Goal: Communication & Community: Ask a question

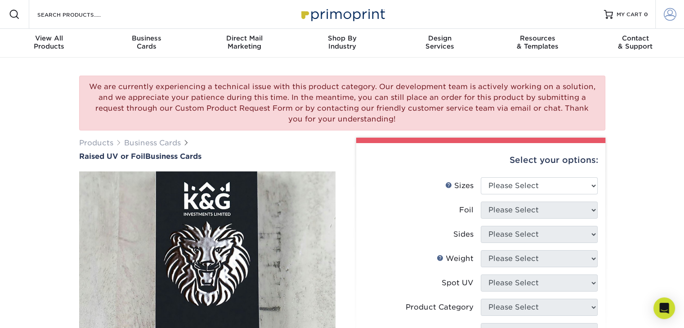
click at [673, 20] on span at bounding box center [670, 14] width 13 height 13
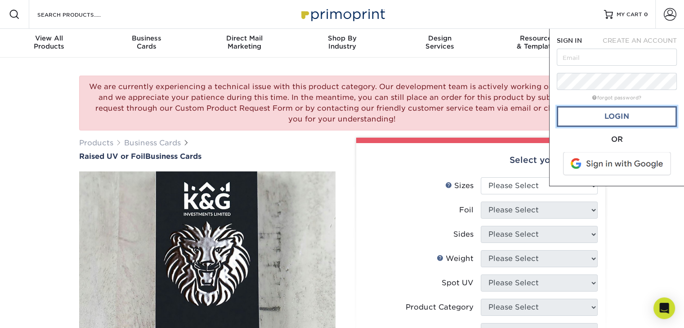
click at [609, 115] on link "Login" at bounding box center [617, 116] width 120 height 21
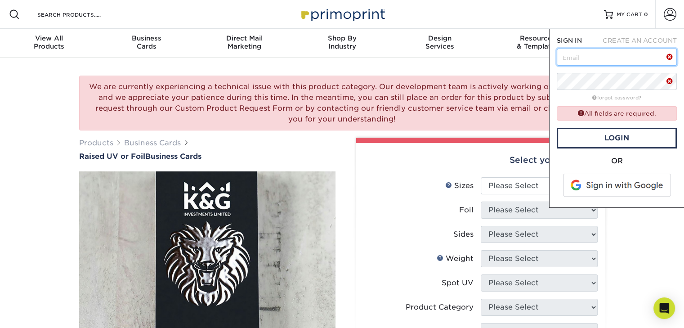
click at [585, 63] on input "text" at bounding box center [617, 57] width 120 height 17
type input "[EMAIL_ADDRESS][DOMAIN_NAME]"
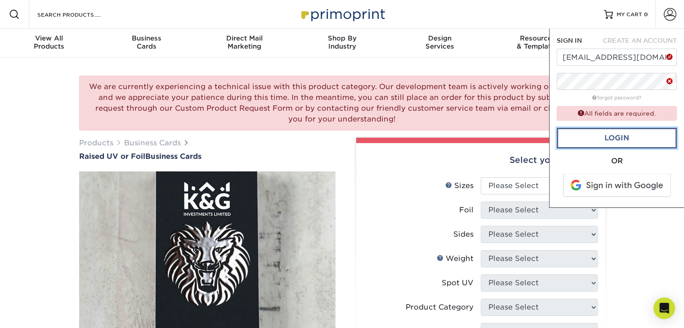
click at [619, 138] on link "Login" at bounding box center [617, 138] width 120 height 21
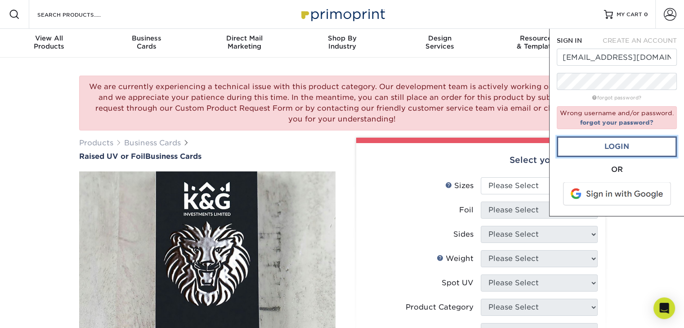
click at [616, 144] on link "Login" at bounding box center [617, 146] width 120 height 21
click at [616, 193] on span at bounding box center [618, 193] width 115 height 23
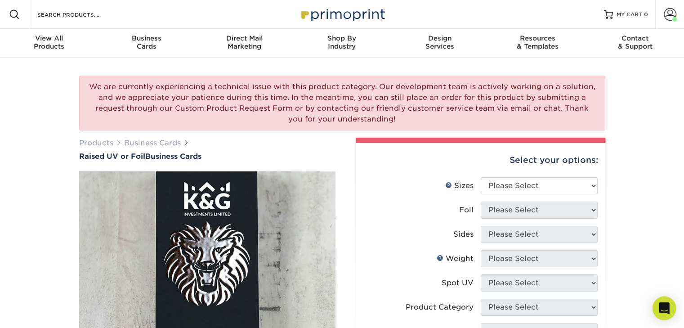
click at [666, 312] on icon "Open Intercom Messenger" at bounding box center [664, 308] width 10 height 12
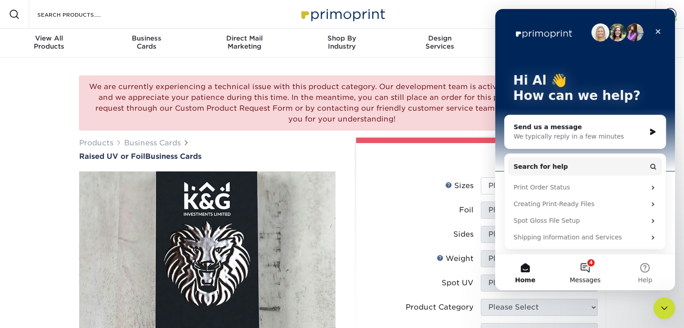
click at [584, 277] on span "Messages" at bounding box center [585, 280] width 31 height 6
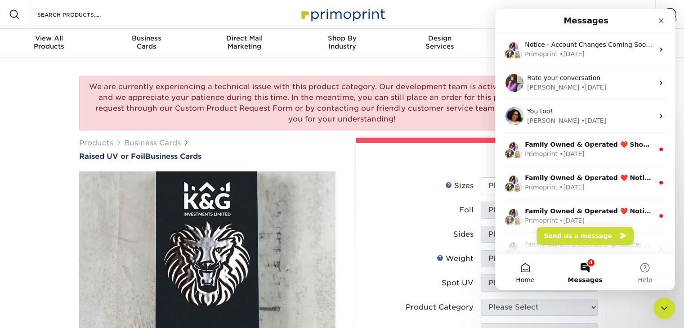
click at [529, 271] on button "Home" at bounding box center [525, 272] width 60 height 36
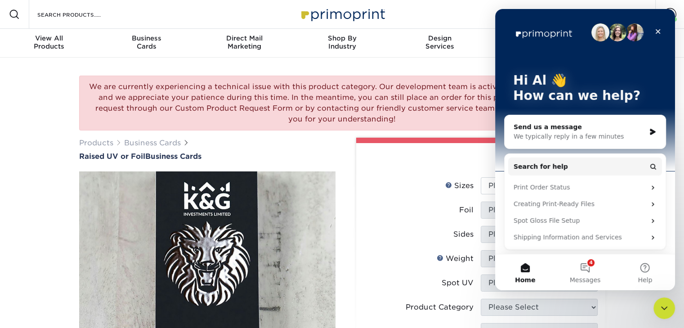
click at [526, 271] on button "Home" at bounding box center [525, 272] width 60 height 36
click at [550, 137] on div "We typically reply in a few minutes" at bounding box center [580, 136] width 132 height 9
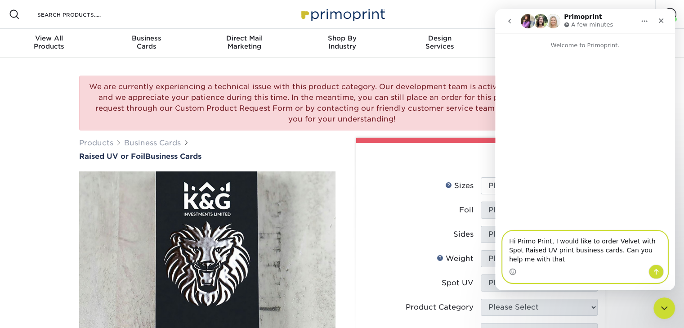
type textarea "Hi Primo Print, I would like to order Velvet with Spot Raised UV print business…"
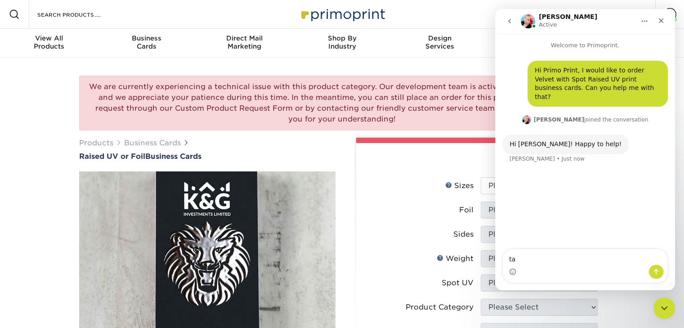
type textarea "t"
type textarea "Thanks [PERSON_NAME]."
type textarea "I"
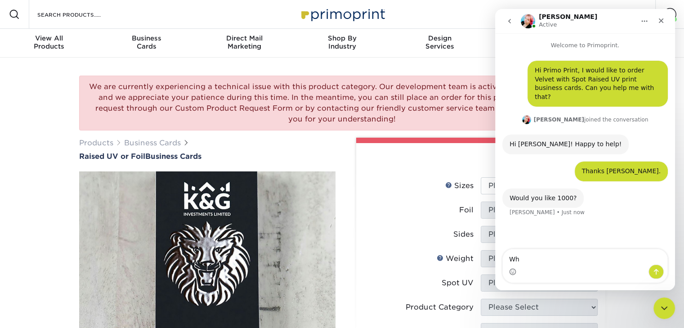
type textarea "W"
type textarea "Yes"
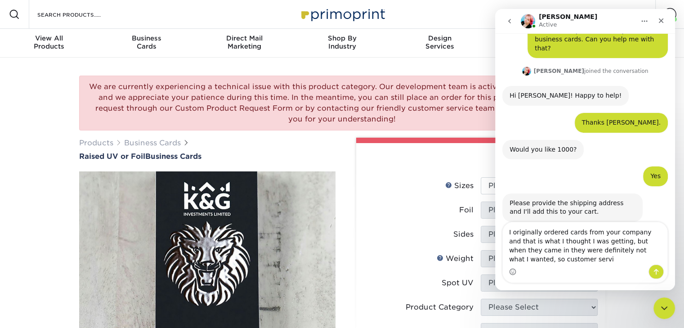
scroll to position [58, 0]
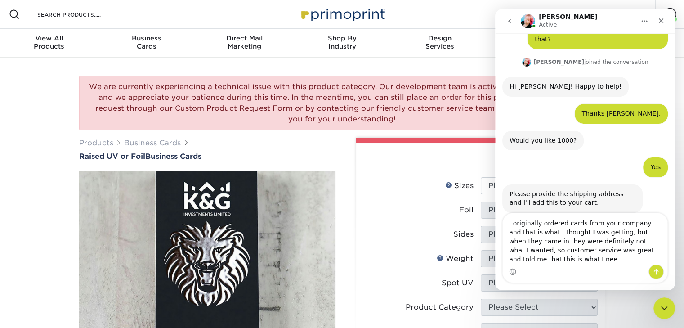
type textarea "I originally ordered cards from your company and that is what I thought I was g…"
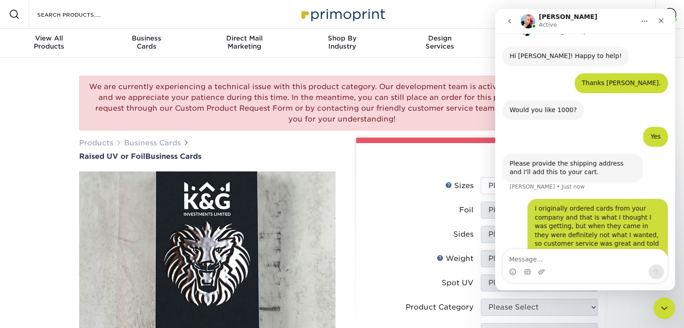
scroll to position [93, 0]
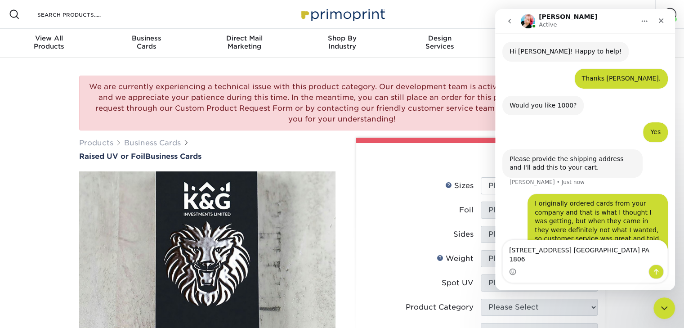
type textarea "[STREET_ADDRESS] [GEOGRAPHIC_DATA] PA 18066"
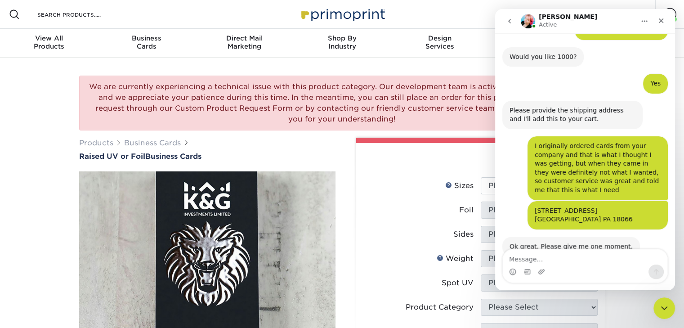
scroll to position [140, 0]
type textarea "o"
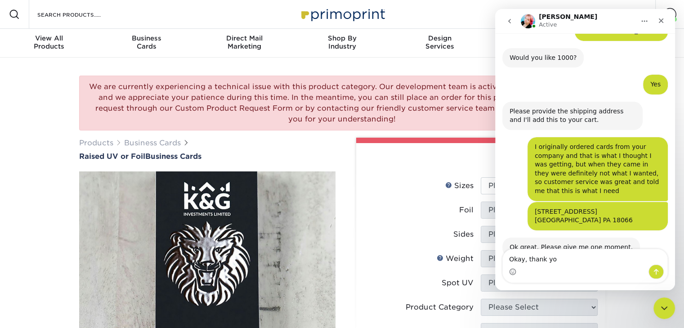
type textarea "Okay, thank you"
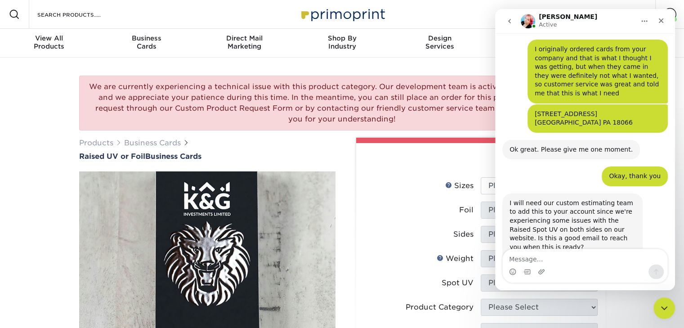
scroll to position [273, 0]
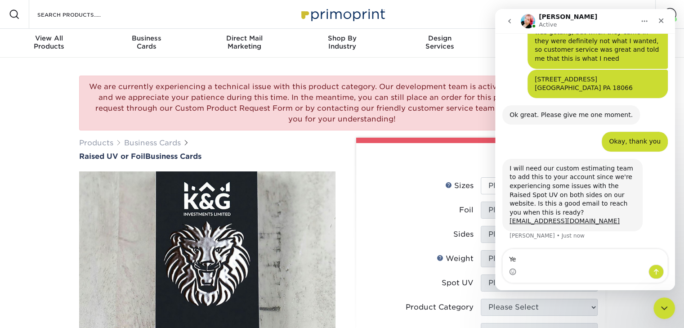
type textarea "Yes"
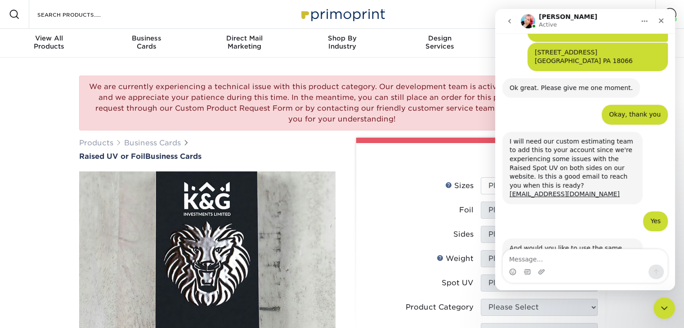
scroll to position [309, 0]
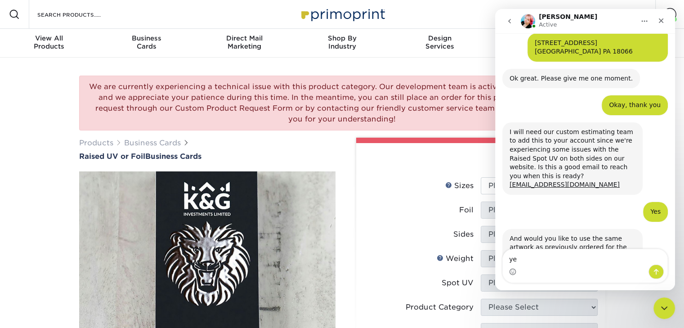
type textarea "y"
type textarea "Yes"
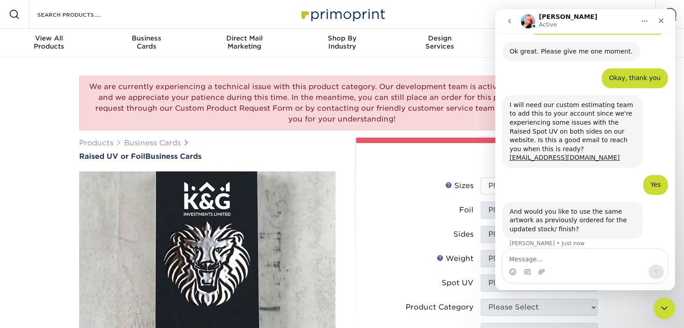
scroll to position [371, 0]
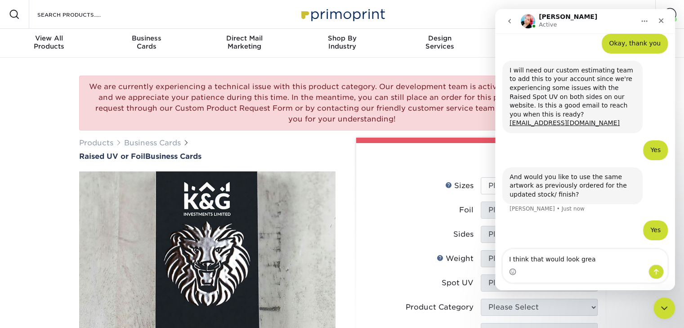
type textarea "I think that would look great"
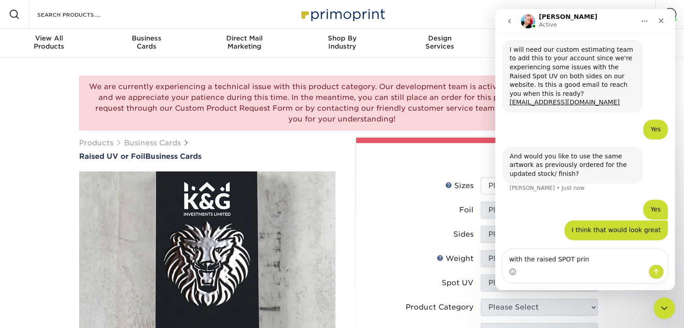
type textarea "with the raised SPOT print"
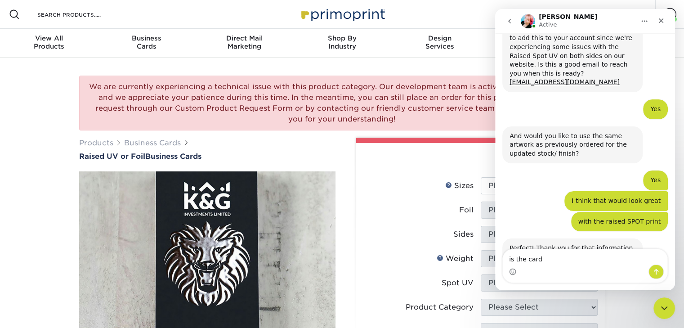
scroll to position [422, 0]
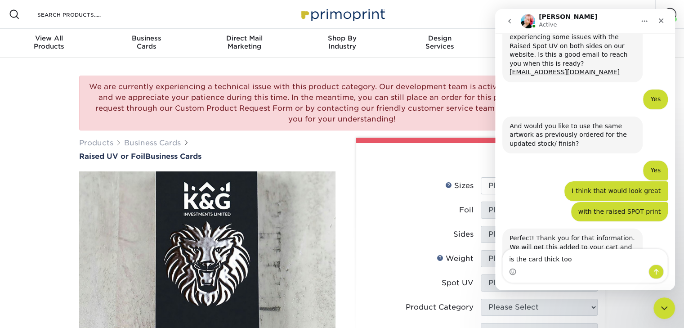
type textarea "is the card thick too?"
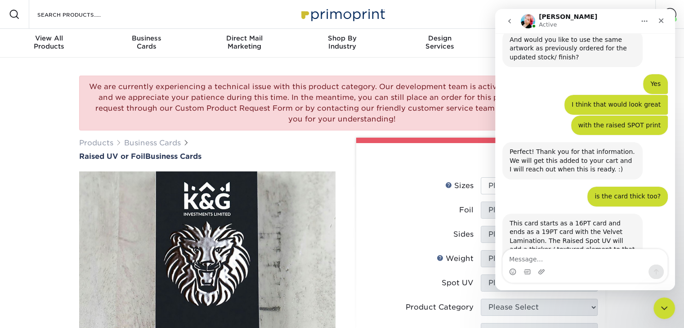
scroll to position [510, 0]
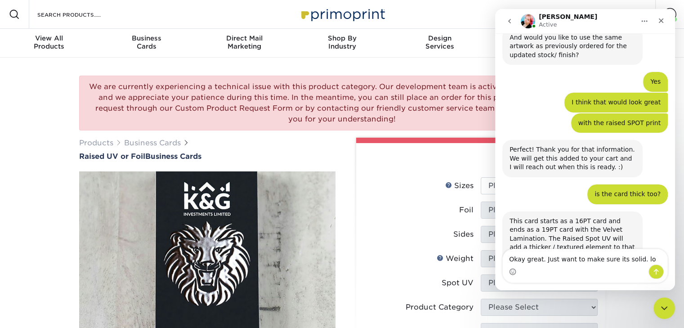
type textarea "Okay great. Just want to make sure its solid. lol"
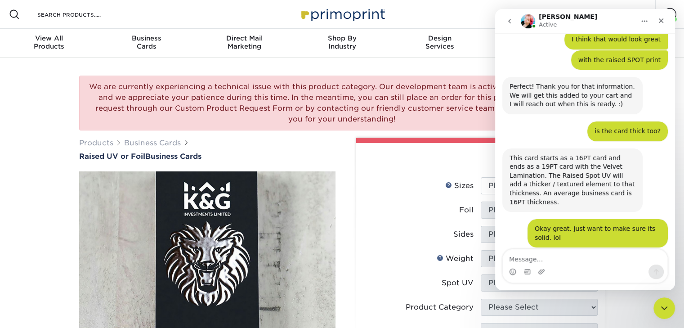
scroll to position [573, 0]
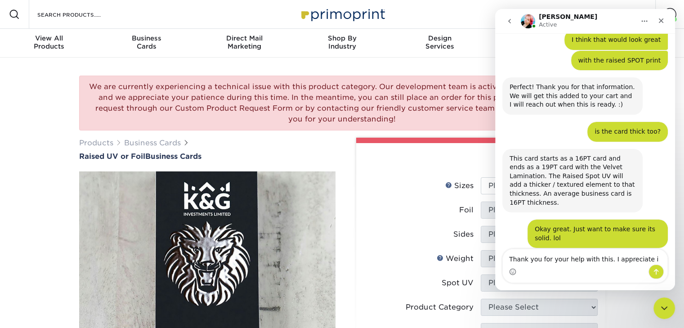
type textarea "Thank you for your help with this. I appreciate it"
